Goal: Find specific page/section

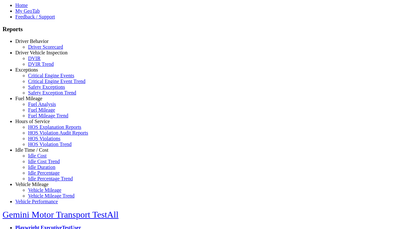
click at [37, 44] on link "Driver Behavior" at bounding box center [31, 41] width 33 height 5
click at [41, 50] on link "Driver Scorecard" at bounding box center [45, 46] width 35 height 5
